Goal: Transaction & Acquisition: Purchase product/service

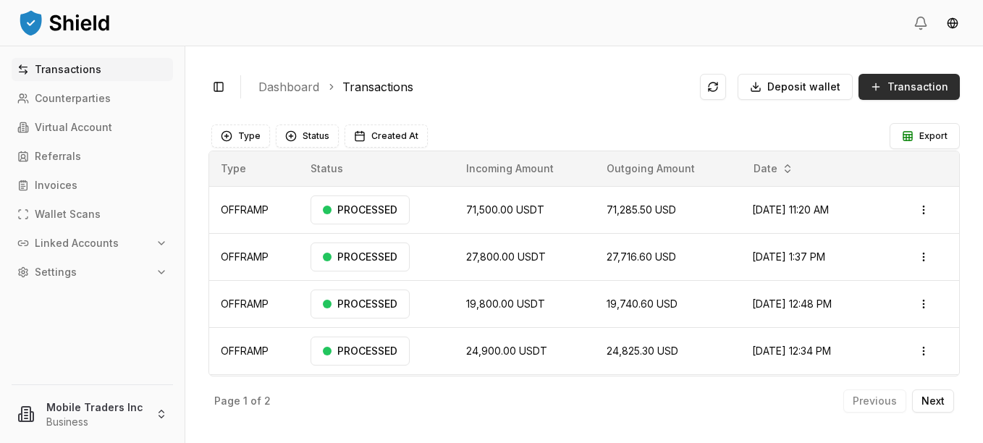
click at [912, 85] on span "Transaction" at bounding box center [917, 87] width 61 height 14
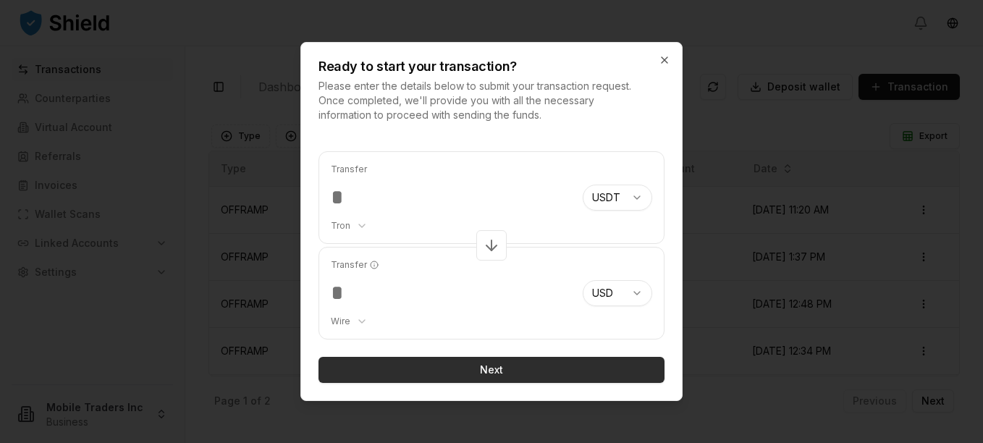
type input "*****"
click at [452, 367] on button "Next" at bounding box center [491, 370] width 346 height 26
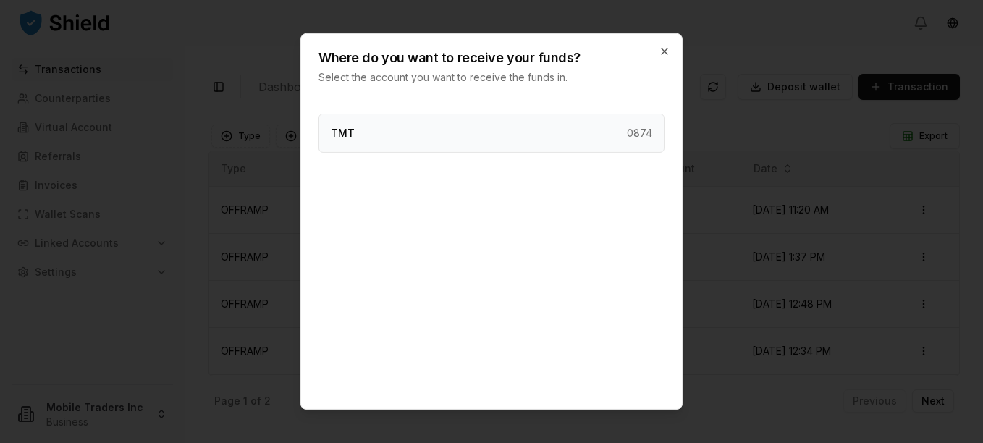
click at [395, 135] on div "TMT 0874" at bounding box center [491, 133] width 346 height 39
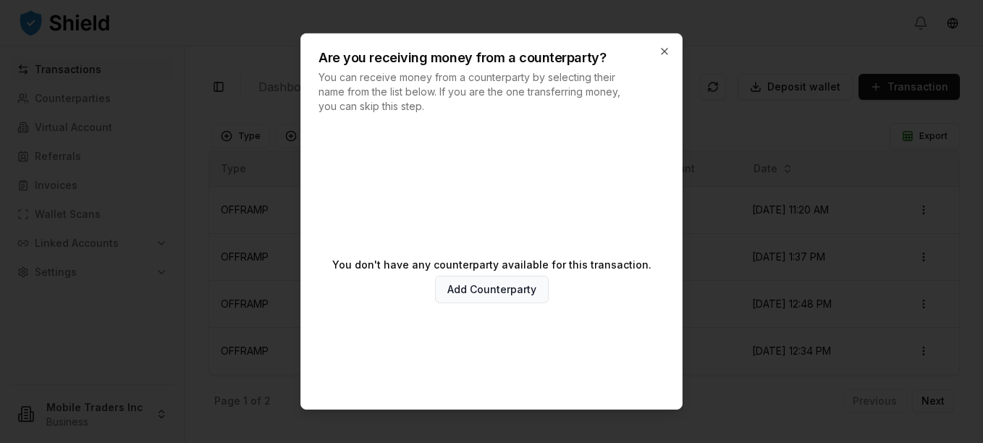
scroll to position [78, 0]
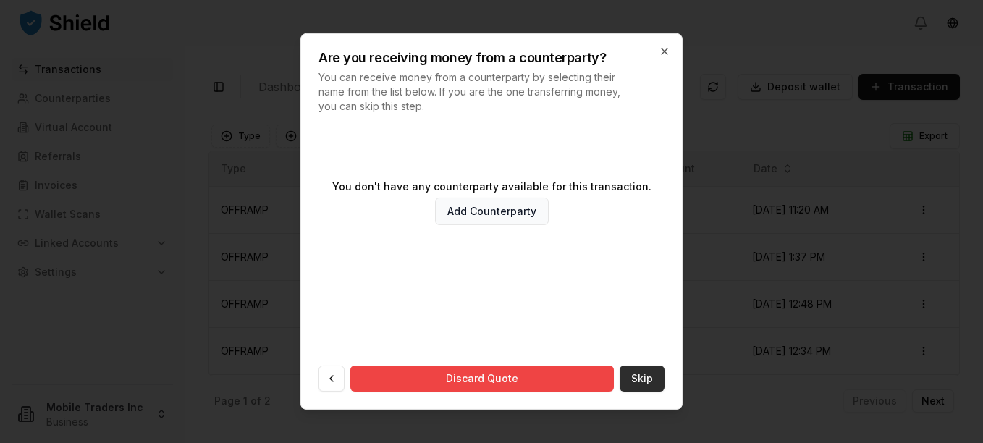
click at [633, 379] on button "Skip" at bounding box center [642, 379] width 45 height 26
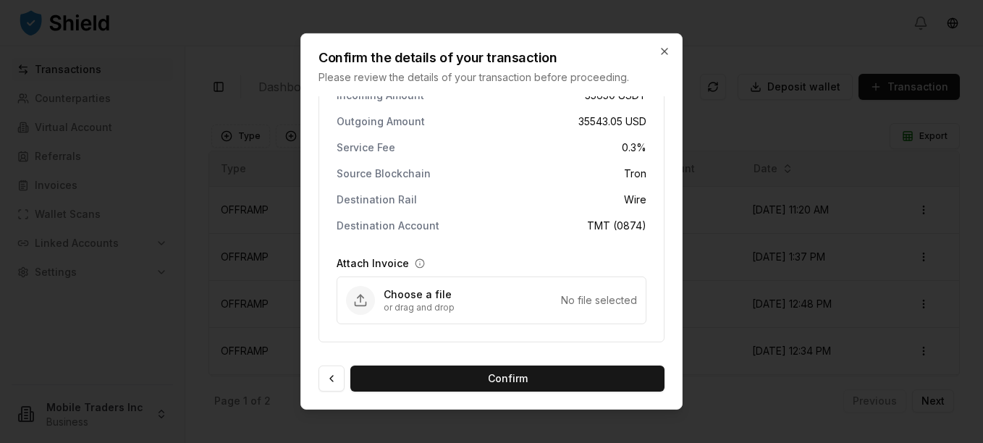
scroll to position [43, 0]
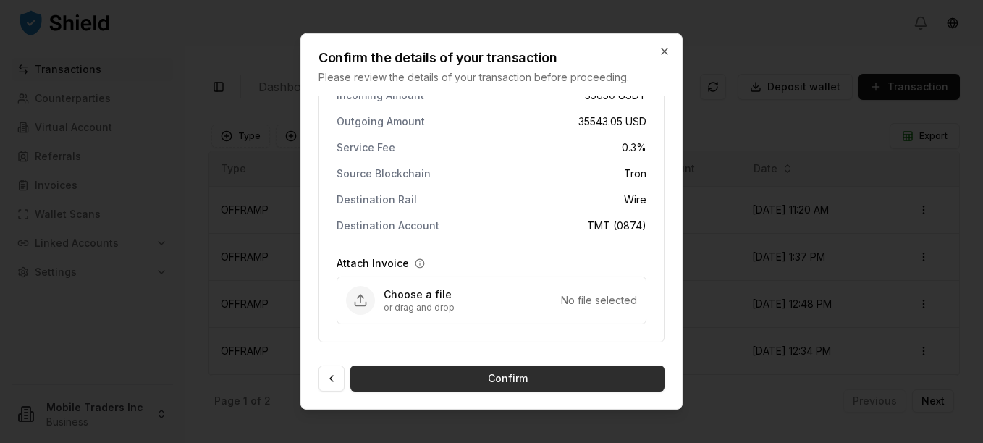
click at [544, 380] on button "Confirm" at bounding box center [507, 379] width 314 height 26
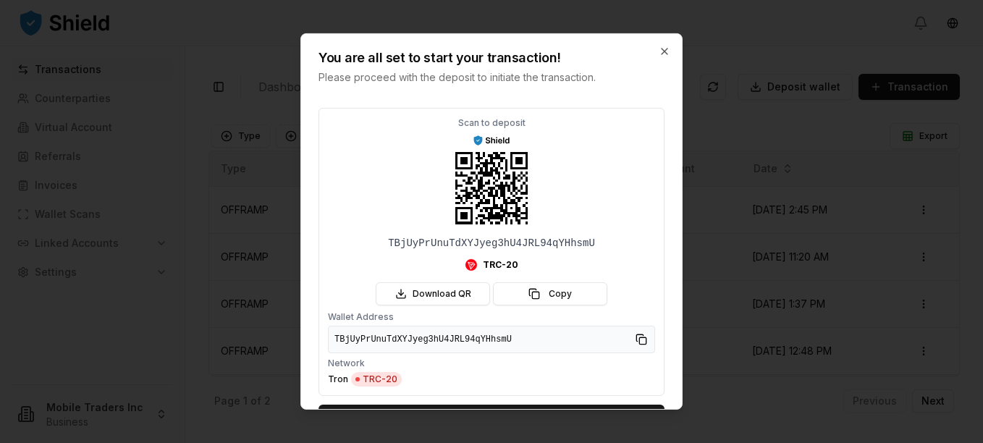
scroll to position [80, 0]
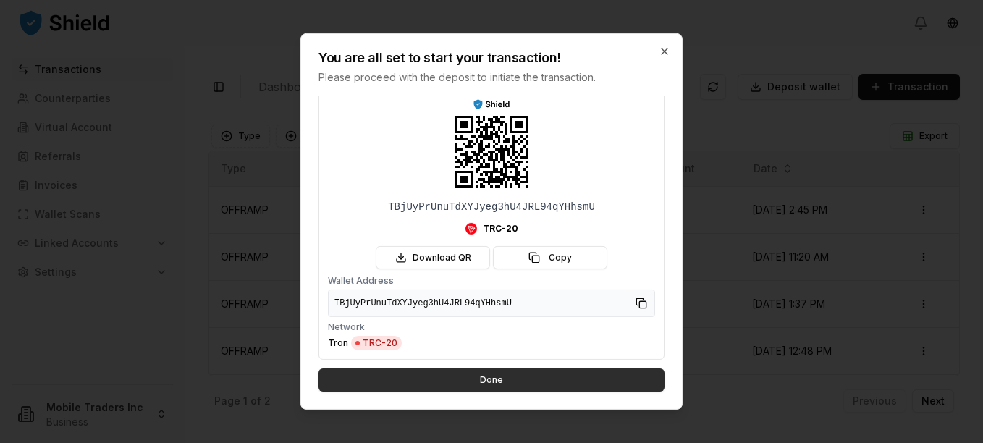
click at [493, 377] on button "Done" at bounding box center [491, 379] width 346 height 23
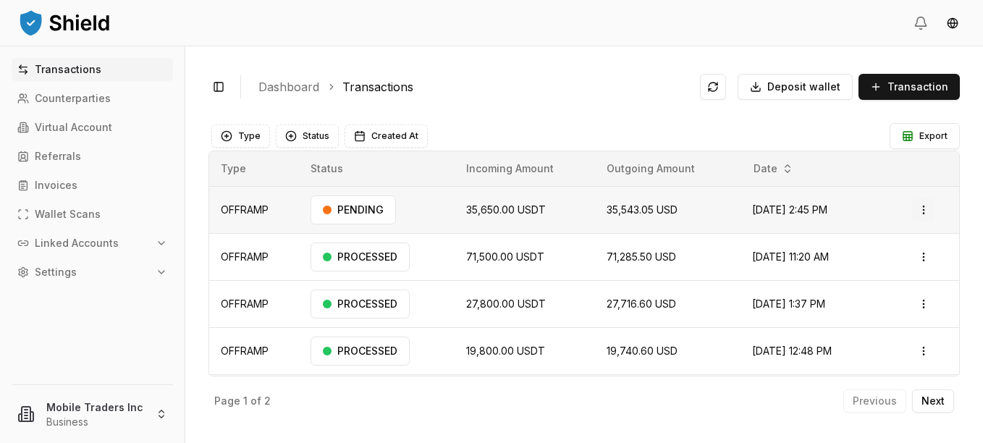
click at [916, 219] on html "Transactions Counterparties Virtual Account Referrals Invoices Wallet Scans Lin…" at bounding box center [491, 221] width 983 height 443
click at [867, 287] on div "Delete" at bounding box center [883, 287] width 88 height 20
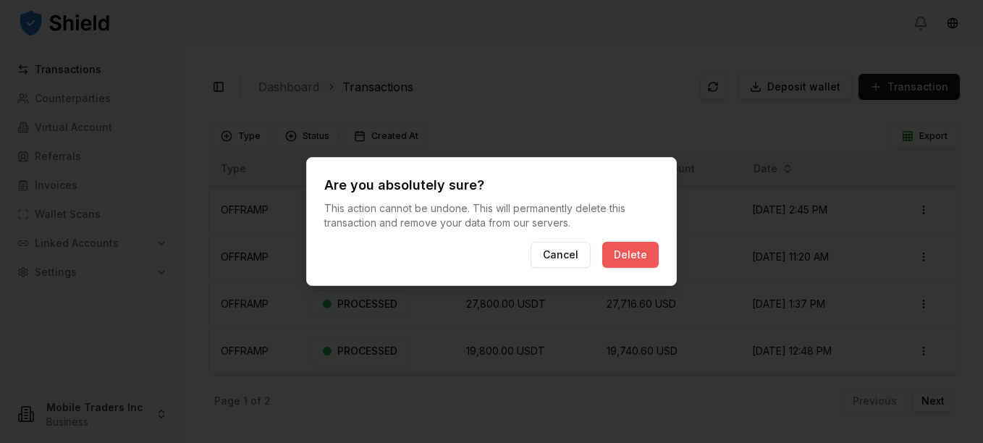
click at [623, 253] on button "Delete" at bounding box center [630, 255] width 56 height 26
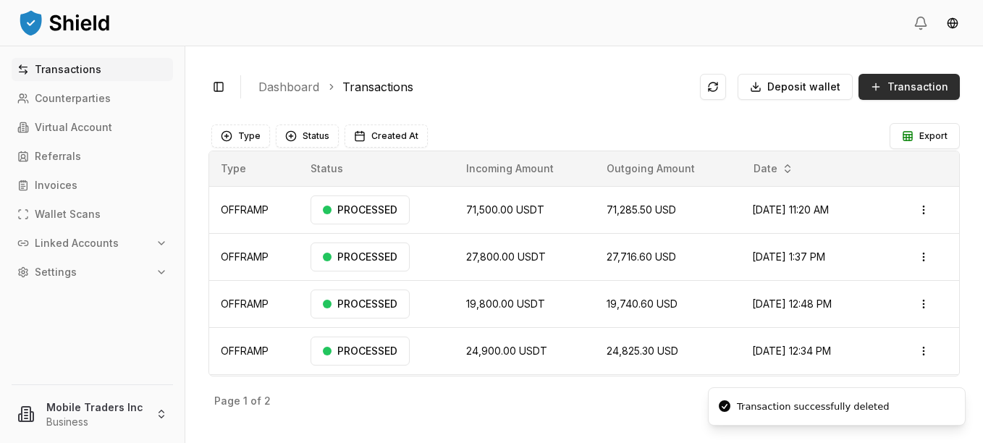
click at [913, 87] on span "Transaction" at bounding box center [917, 87] width 61 height 14
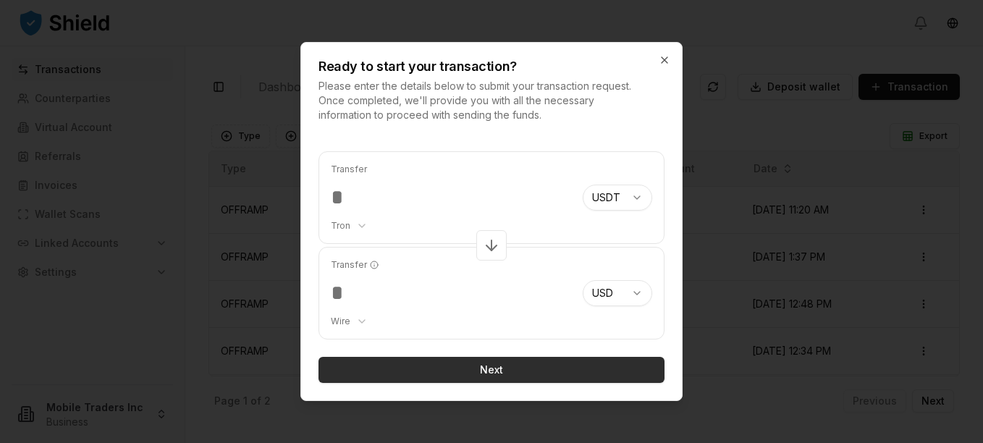
type input "*****"
click at [460, 370] on button "Next" at bounding box center [491, 370] width 346 height 26
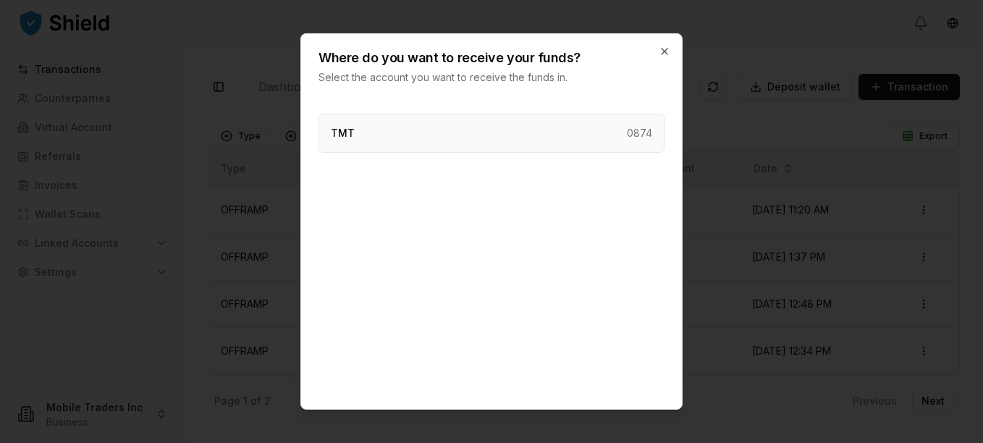
click at [414, 128] on div "TMT 0874" at bounding box center [491, 133] width 346 height 39
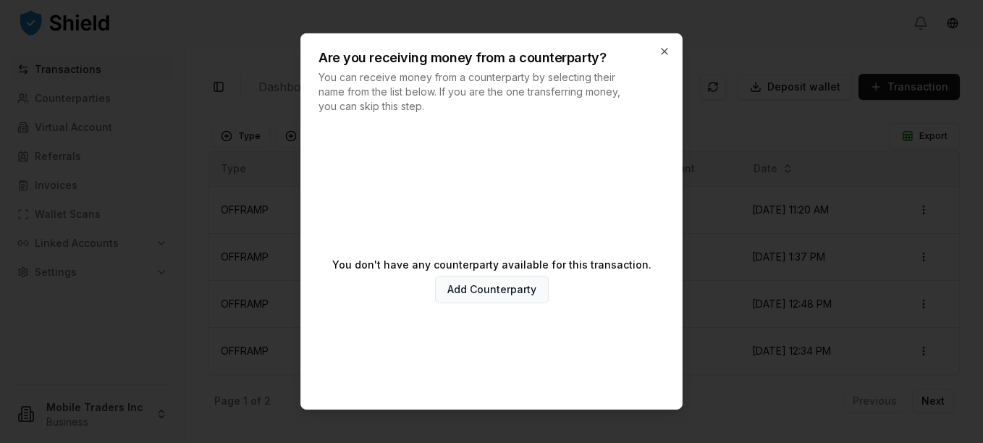
click at [658, 48] on div "Are you receiving money from a counterparty? You can receive money from a count…" at bounding box center [491, 74] width 381 height 80
click at [667, 51] on icon "button" at bounding box center [665, 52] width 12 height 12
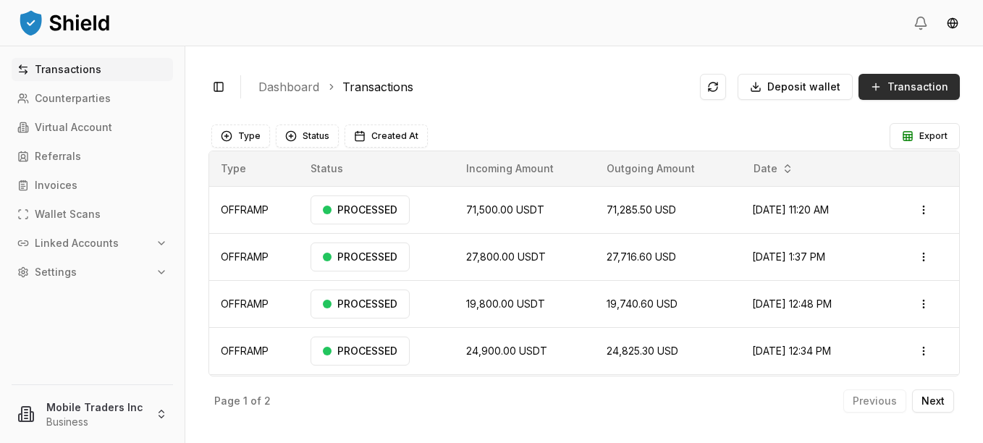
click at [905, 86] on span "Transaction" at bounding box center [917, 87] width 61 height 14
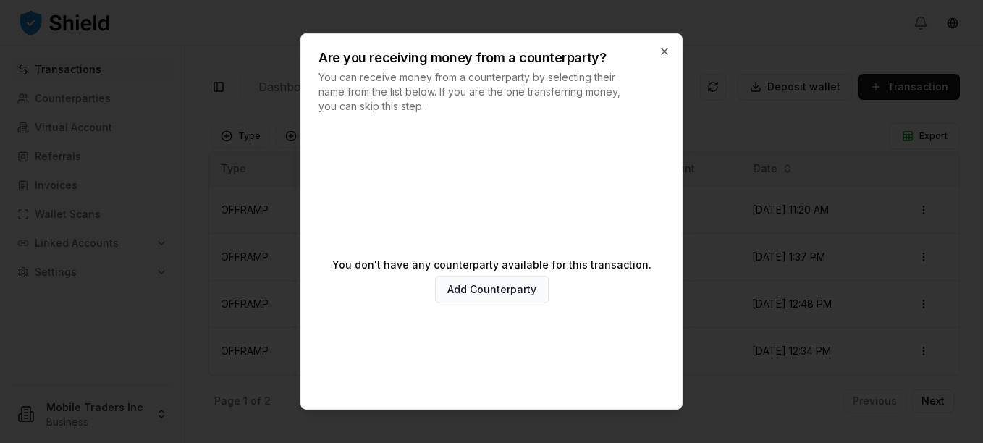
scroll to position [78, 0]
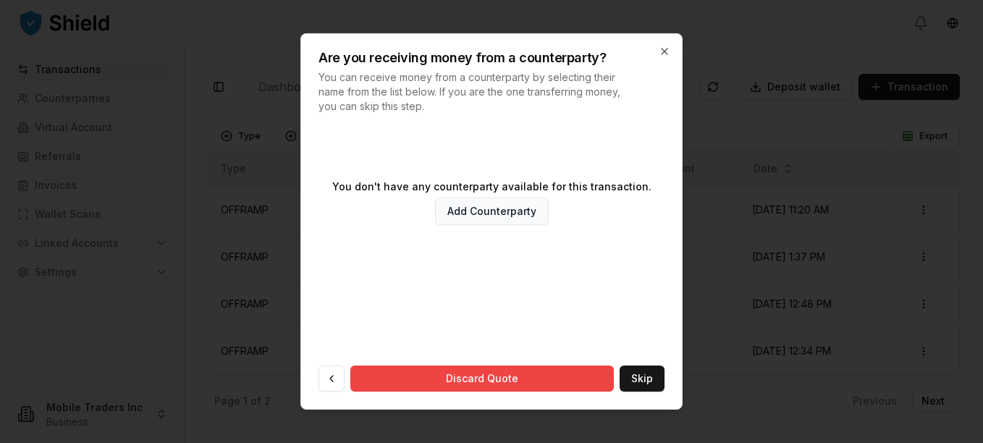
click at [654, 371] on div "You don't have any counterparty available for this transaction. Add Counterpart…" at bounding box center [491, 267] width 381 height 284
click at [625, 392] on div "You don't have any counterparty available for this transaction. Add Counterpart…" at bounding box center [491, 267] width 381 height 284
click at [629, 381] on button "Skip" at bounding box center [642, 379] width 45 height 26
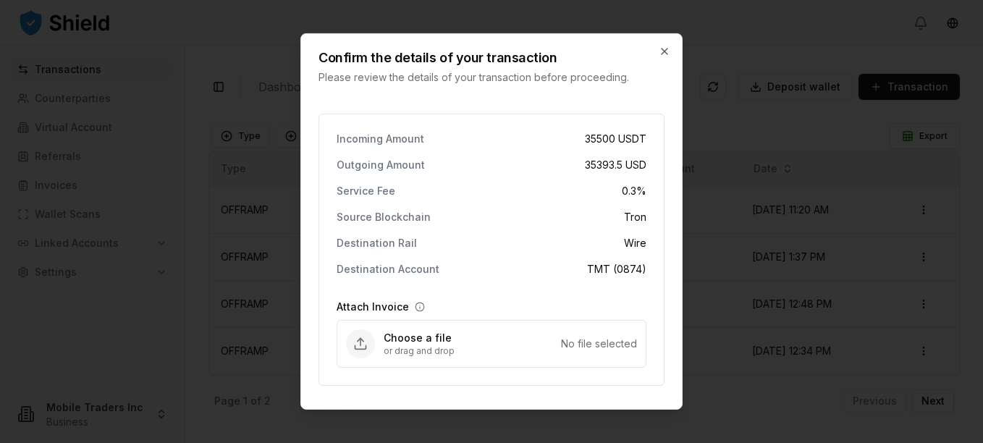
scroll to position [43, 0]
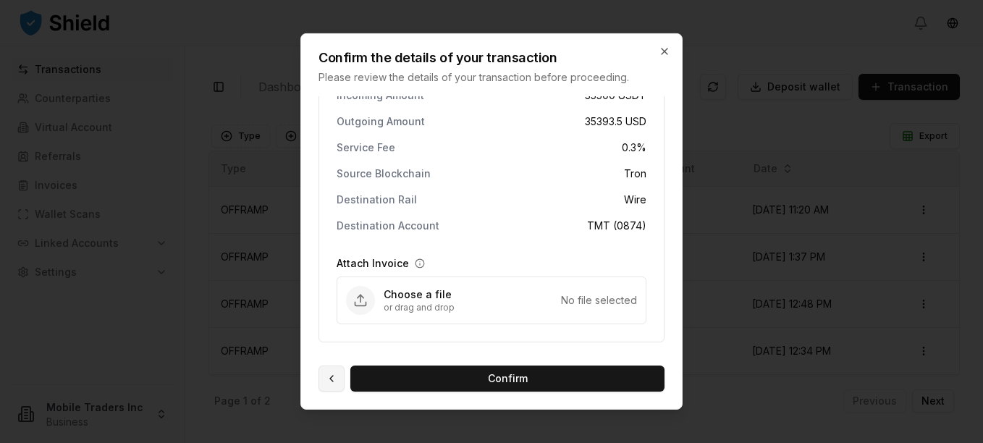
click at [332, 379] on button at bounding box center [331, 379] width 26 height 26
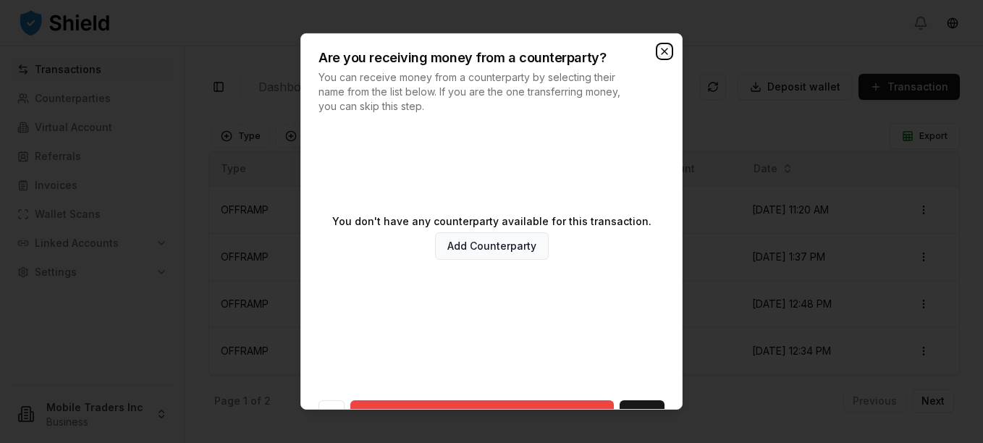
click at [665, 48] on icon "button" at bounding box center [665, 52] width 12 height 12
click at [665, 48] on body "Transactions Counterparties Virtual Account Referrals Invoices Wallet Scans Lin…" at bounding box center [491, 221] width 983 height 443
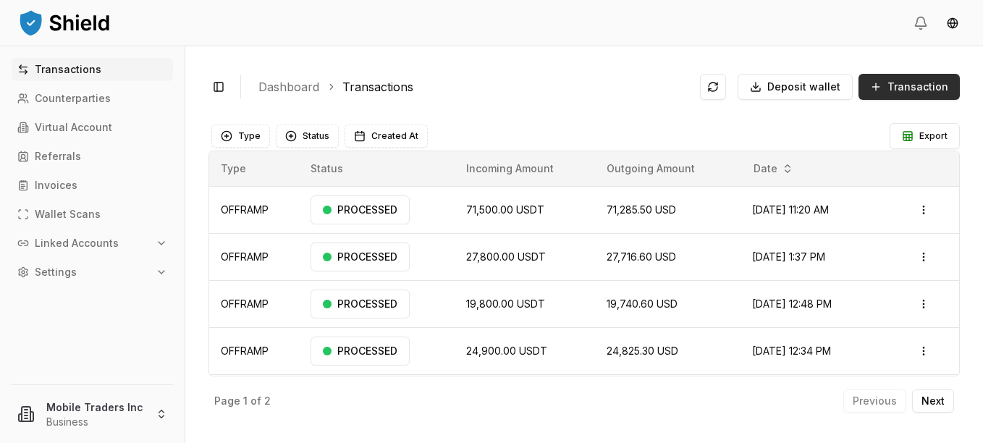
click at [916, 89] on span "Transaction" at bounding box center [917, 87] width 61 height 14
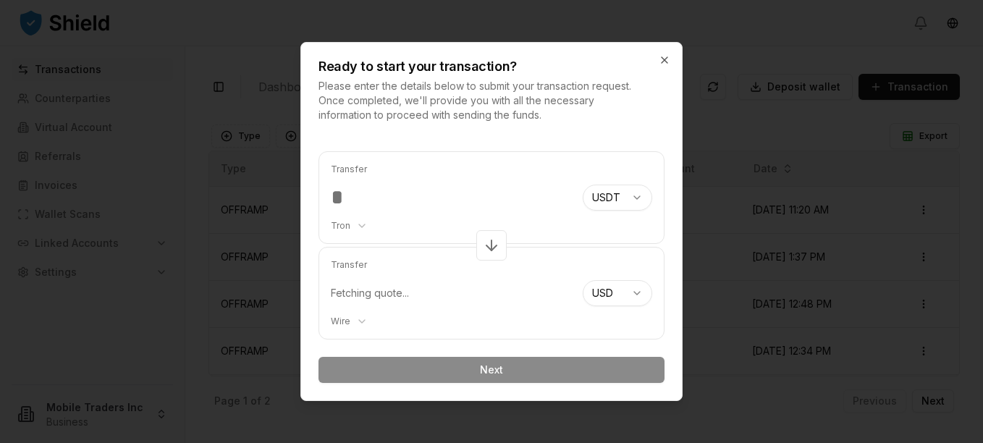
type input "*"
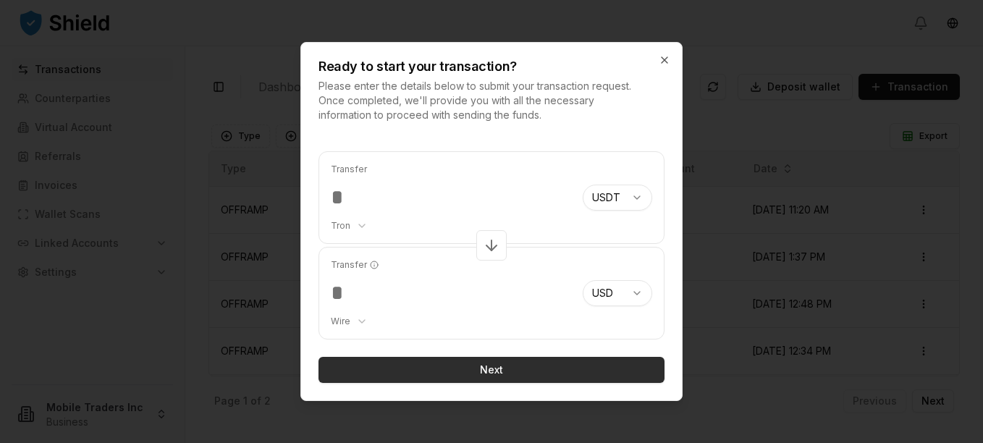
type input "*****"
click at [494, 371] on button "Next" at bounding box center [491, 370] width 346 height 26
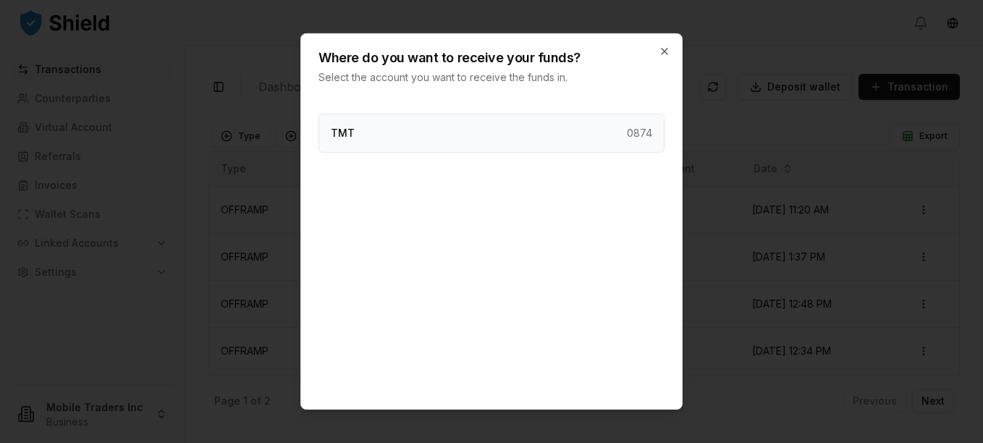
click at [384, 141] on div "TMT 0874" at bounding box center [491, 133] width 346 height 39
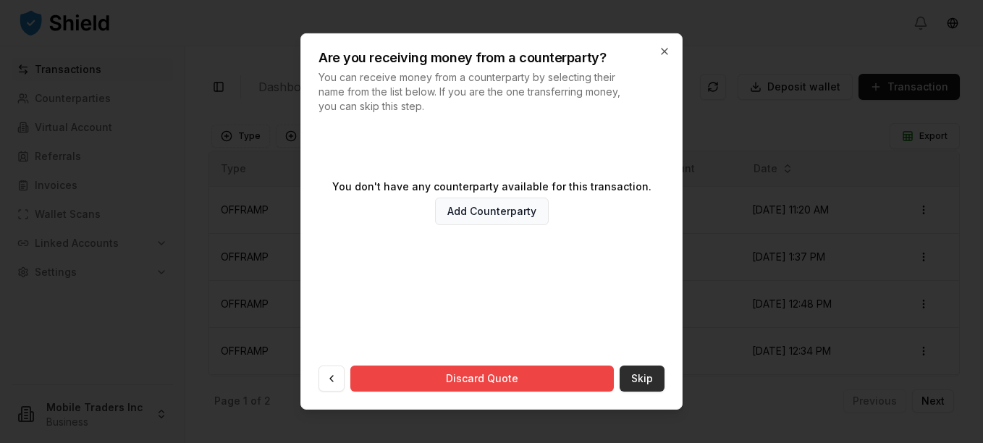
click at [631, 384] on button "Skip" at bounding box center [642, 379] width 45 height 26
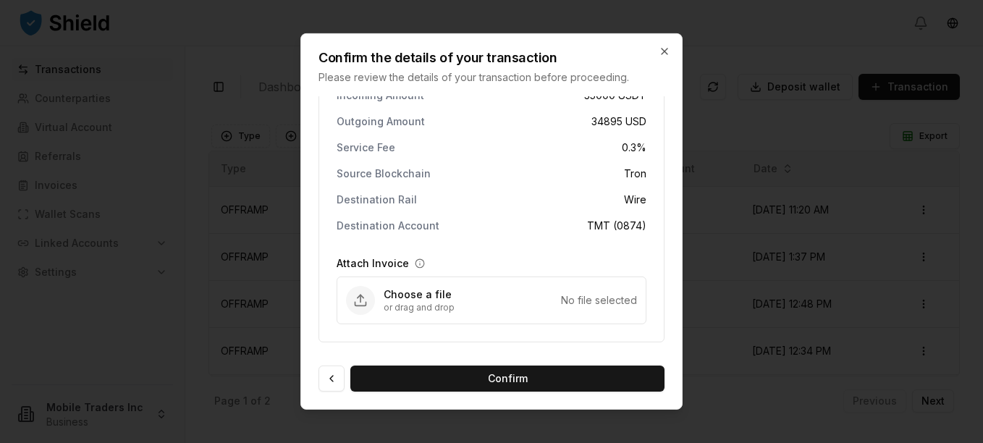
scroll to position [43, 0]
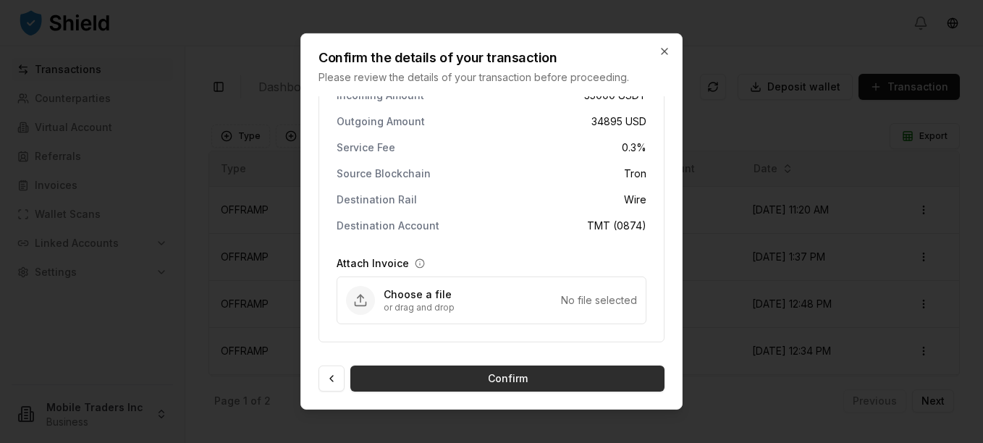
click at [476, 386] on button "Confirm" at bounding box center [507, 379] width 314 height 26
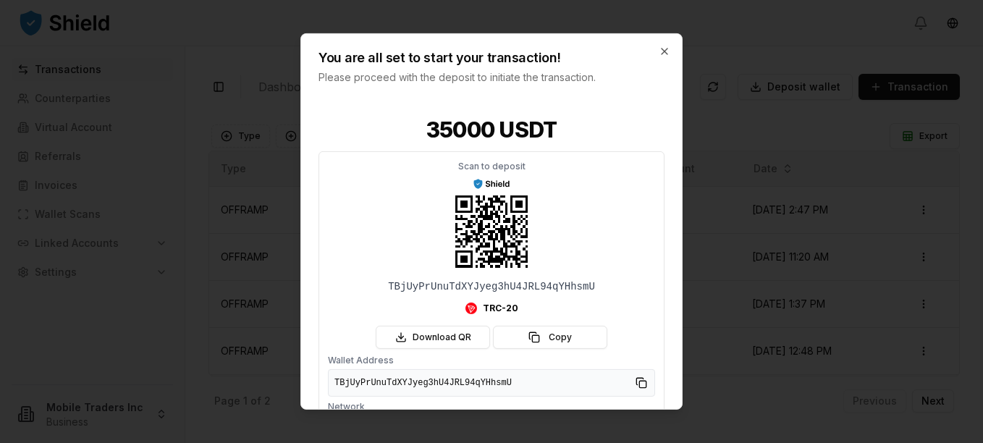
scroll to position [80, 0]
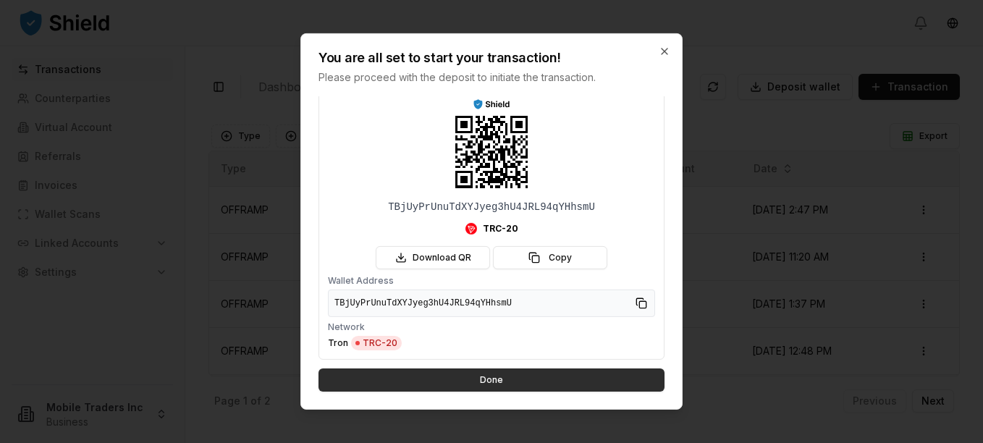
click at [451, 387] on button "Done" at bounding box center [491, 379] width 346 height 23
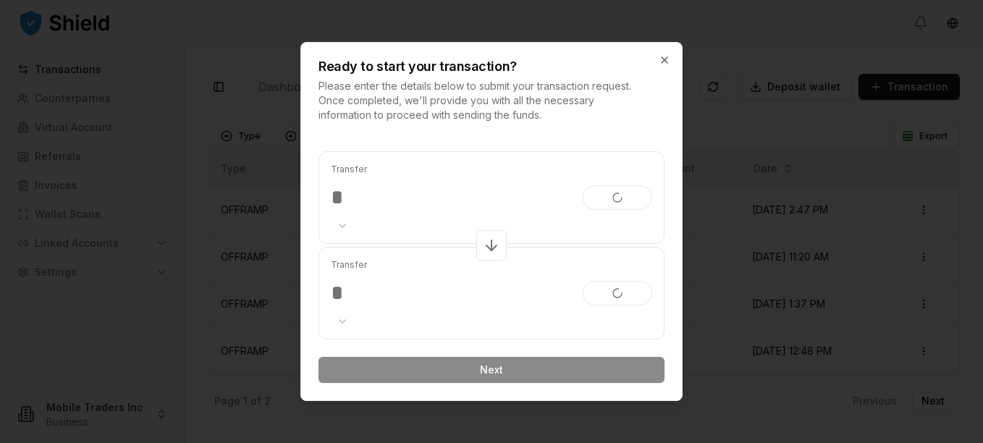
scroll to position [0, 0]
